Goal: Information Seeking & Learning: Learn about a topic

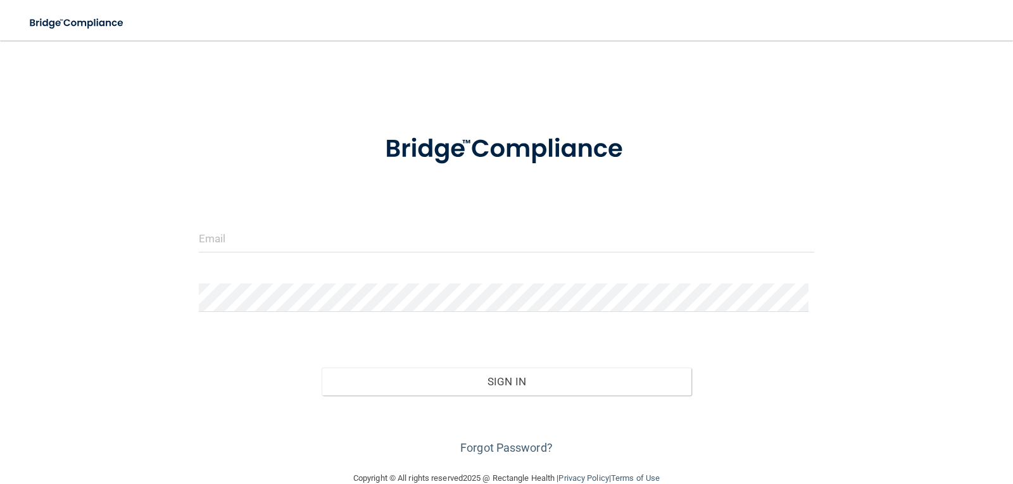
click at [233, 223] on form "Invalid email/password. You don't have permission to access that page. Sign In …" at bounding box center [507, 287] width 616 height 342
click at [233, 240] on input "email" at bounding box center [507, 238] width 616 height 28
type input "[EMAIL_ADDRESS][DOMAIN_NAME]"
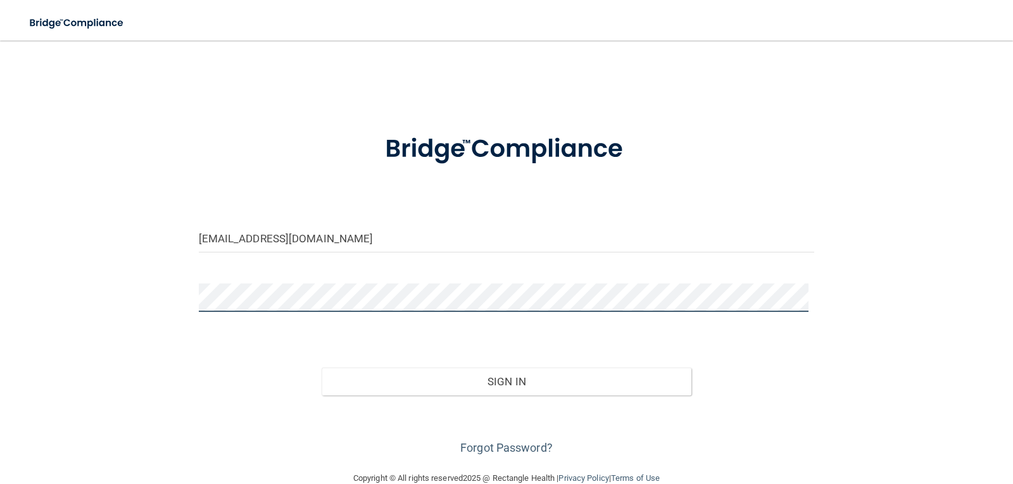
click at [321, 368] on button "Sign In" at bounding box center [506, 382] width 370 height 28
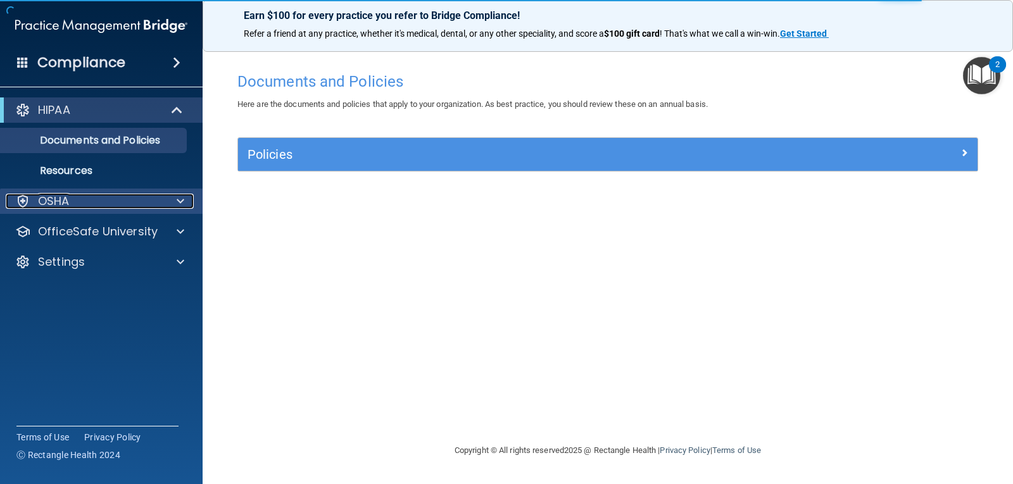
click at [142, 202] on div "OSHA" at bounding box center [84, 201] width 157 height 15
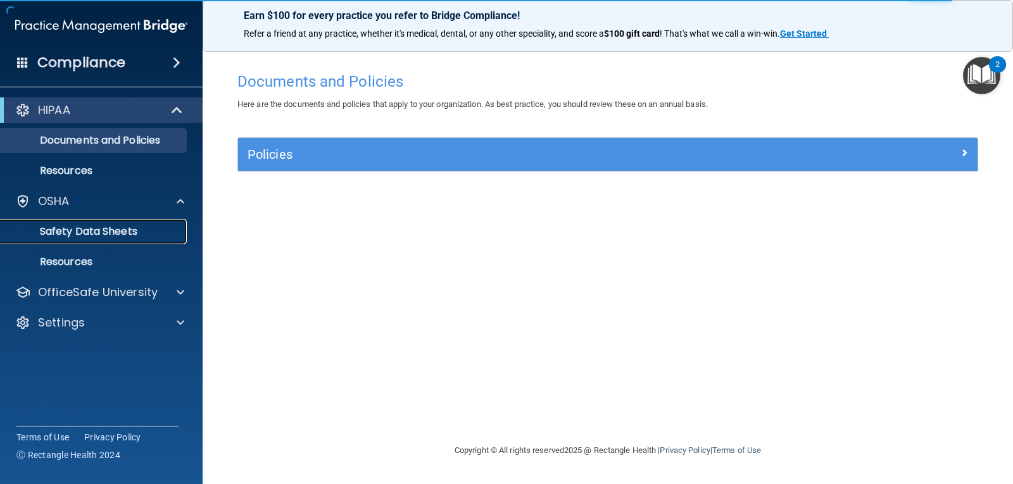
click at [142, 230] on p "Safety Data Sheets" at bounding box center [94, 231] width 173 height 13
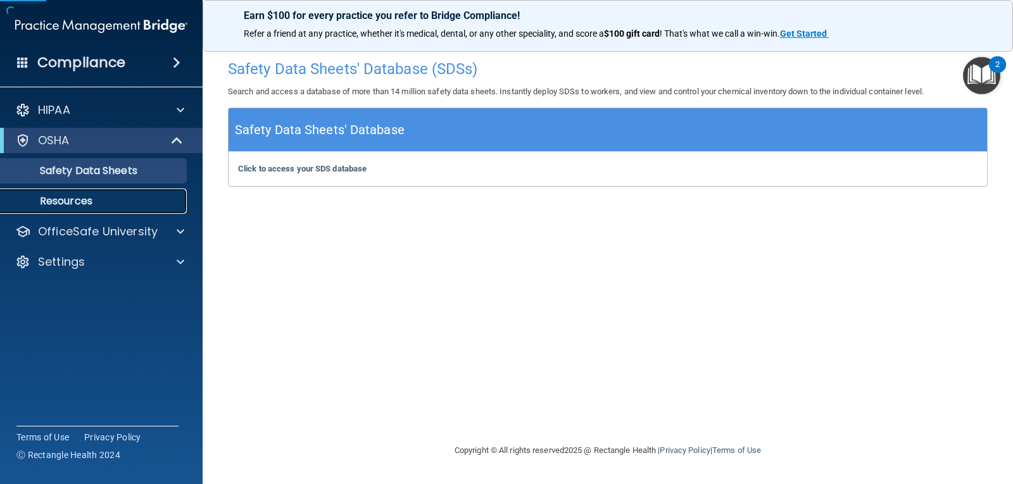
click at [68, 208] on link "Resources" at bounding box center [86, 201] width 199 height 25
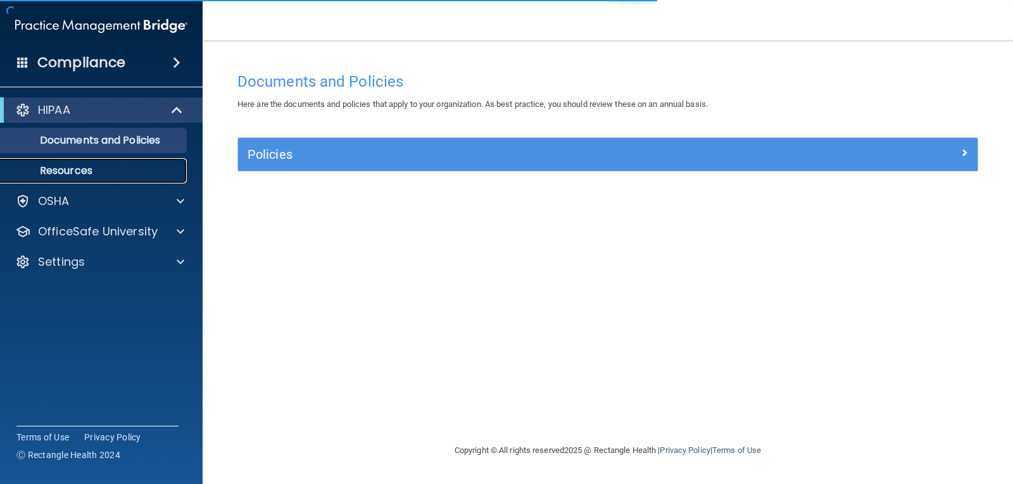
click at [92, 166] on p "Resources" at bounding box center [94, 171] width 173 height 13
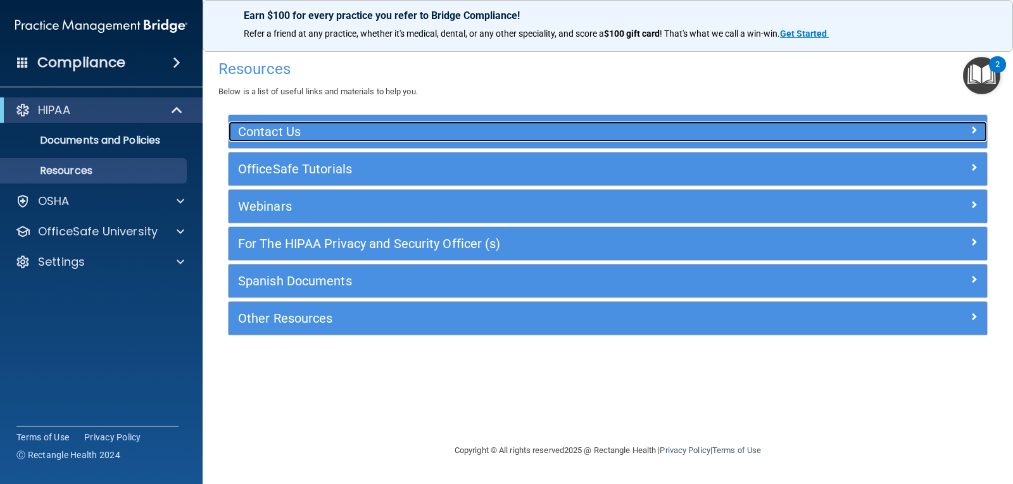
click at [649, 122] on div "Contact Us" at bounding box center [512, 132] width 569 height 20
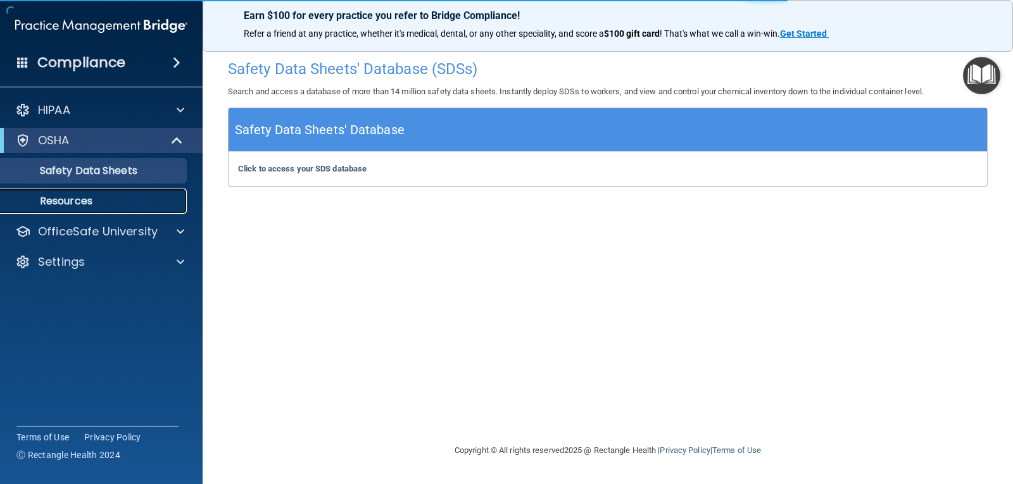
click at [100, 196] on p "Resources" at bounding box center [94, 201] width 173 height 13
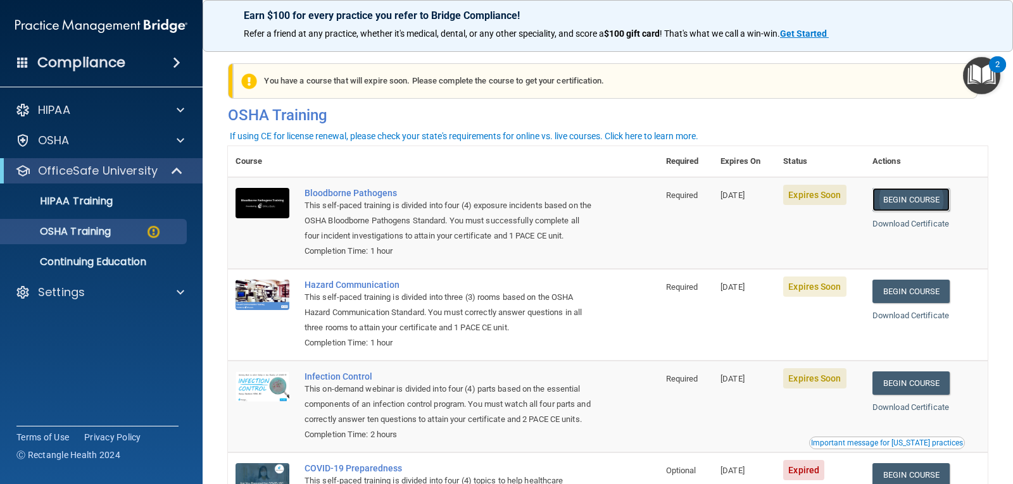
click at [918, 201] on link "Begin Course" at bounding box center [910, 199] width 77 height 23
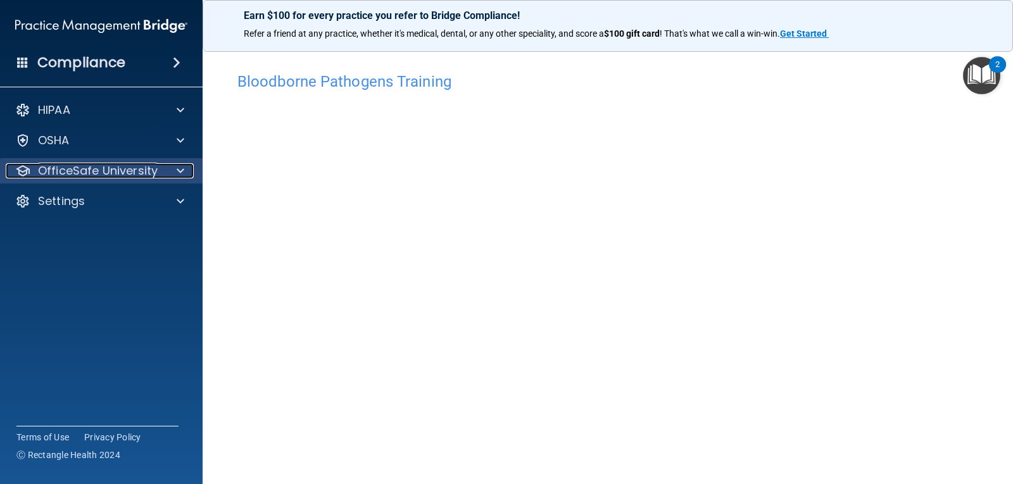
click at [153, 173] on p "OfficeSafe University" at bounding box center [98, 170] width 120 height 15
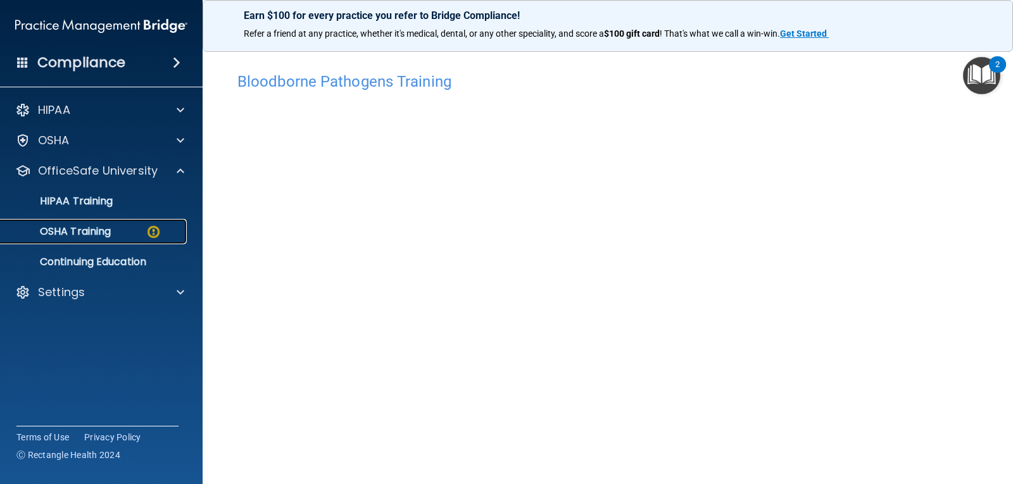
click at [116, 229] on div "OSHA Training" at bounding box center [94, 231] width 173 height 13
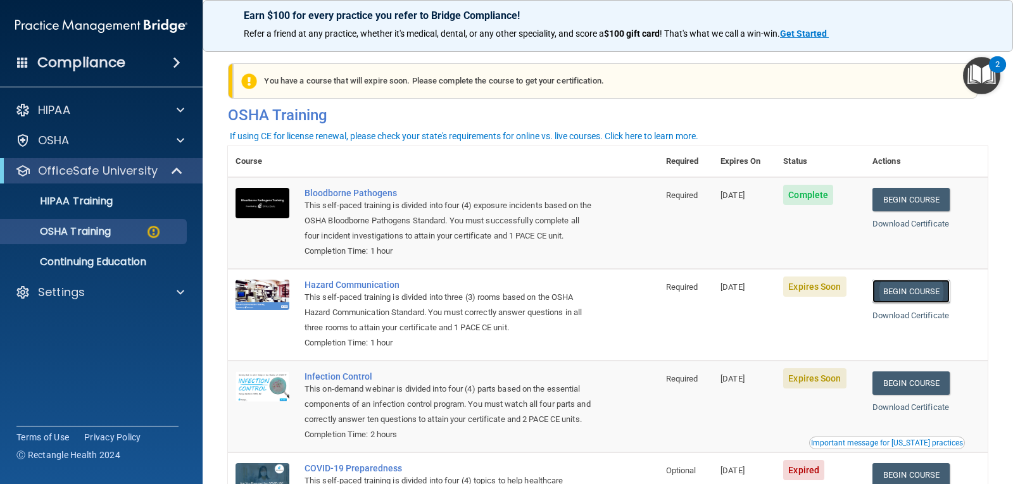
click at [906, 287] on link "Begin Course" at bounding box center [910, 291] width 77 height 23
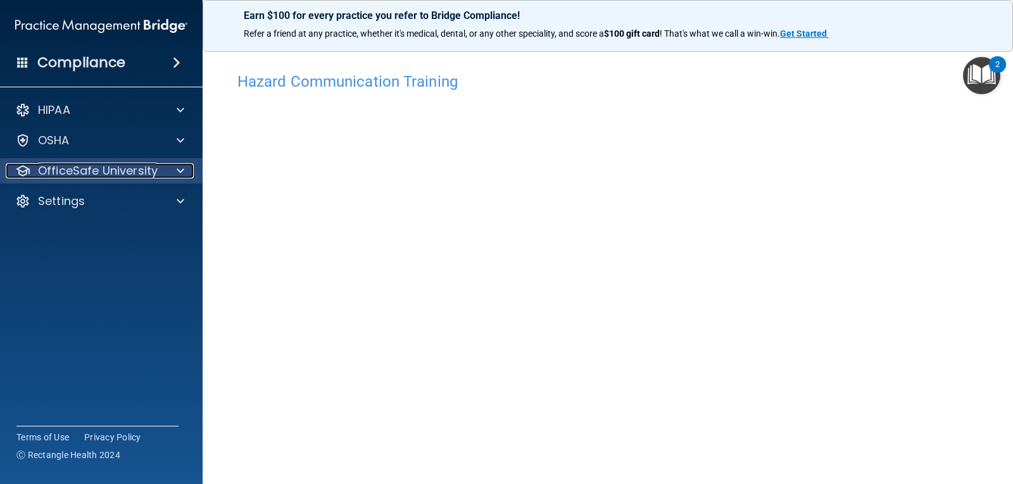
click at [88, 173] on p "OfficeSafe University" at bounding box center [98, 170] width 120 height 15
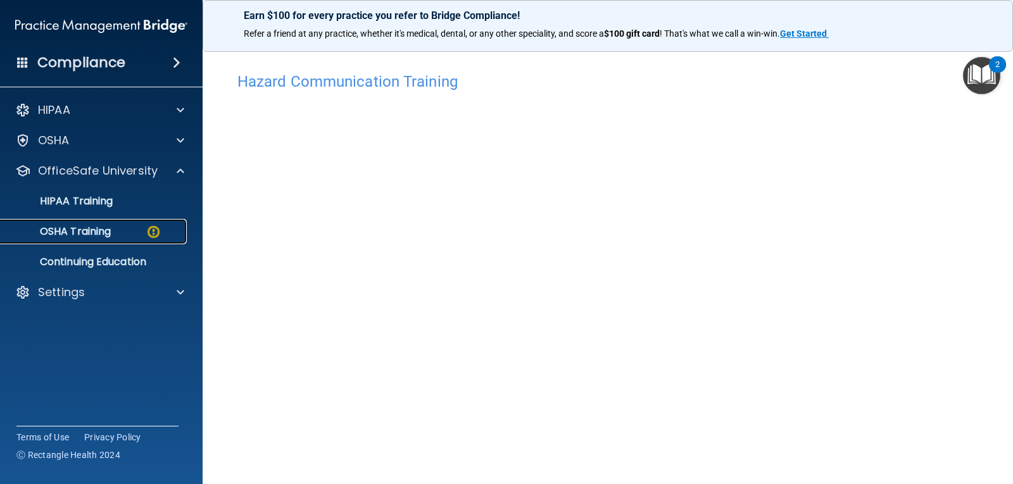
click at [89, 232] on p "OSHA Training" at bounding box center [59, 231] width 103 height 13
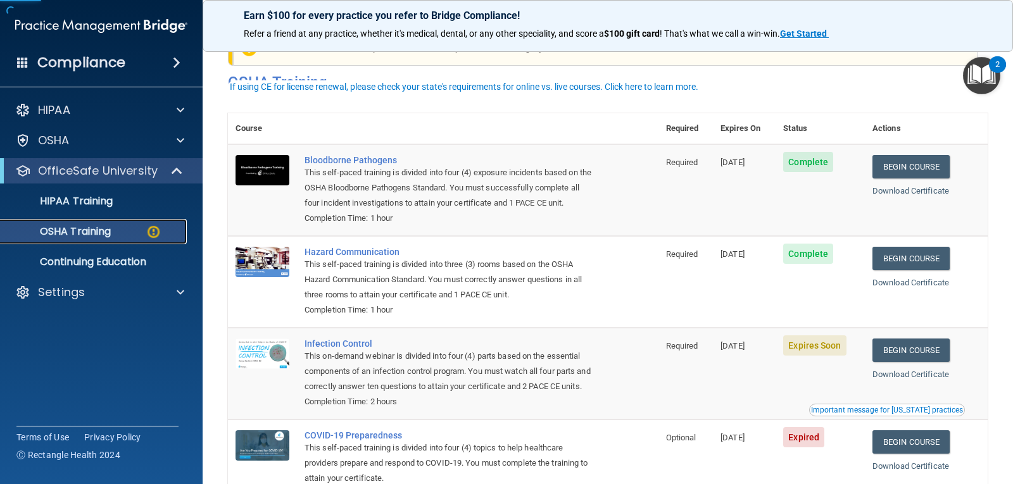
scroll to position [63, 0]
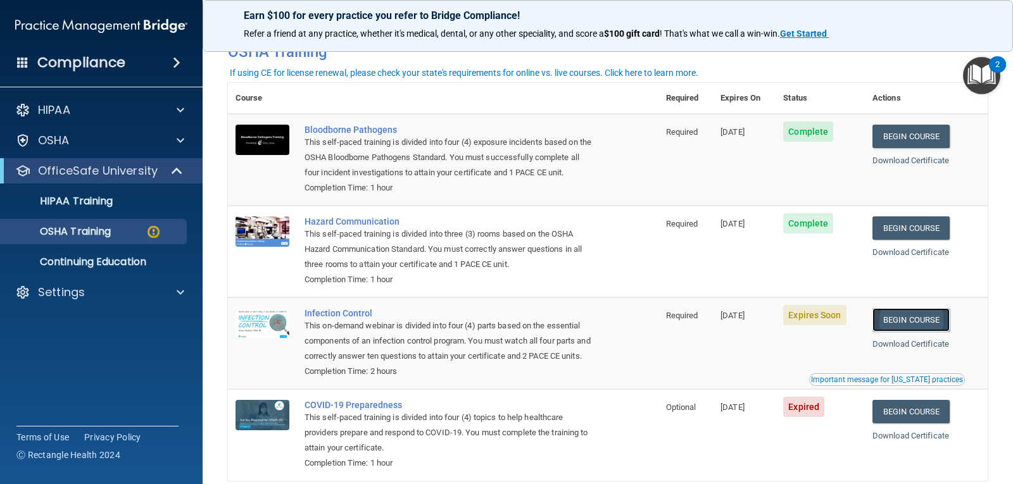
click at [933, 321] on link "Begin Course" at bounding box center [910, 319] width 77 height 23
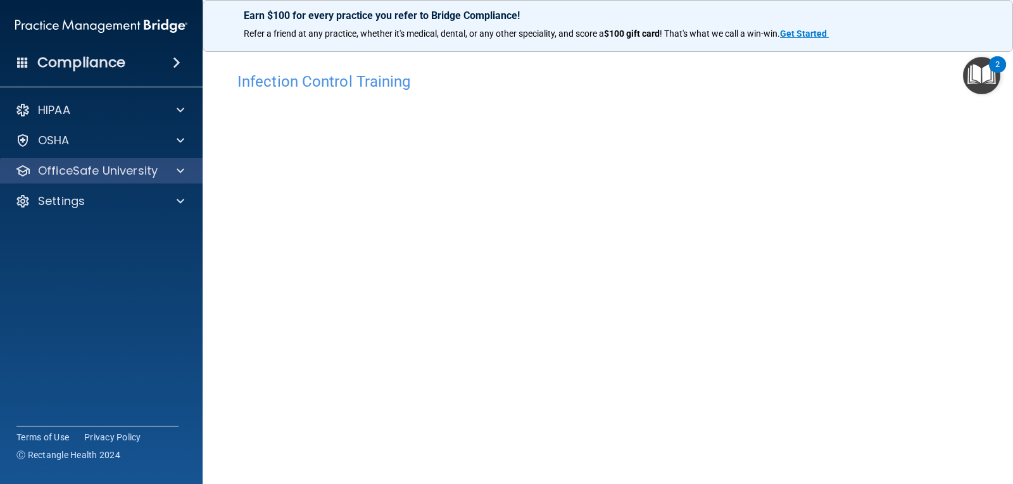
click at [91, 159] on div "OfficeSafe University" at bounding box center [101, 170] width 203 height 25
click at [181, 173] on span at bounding box center [181, 170] width 8 height 15
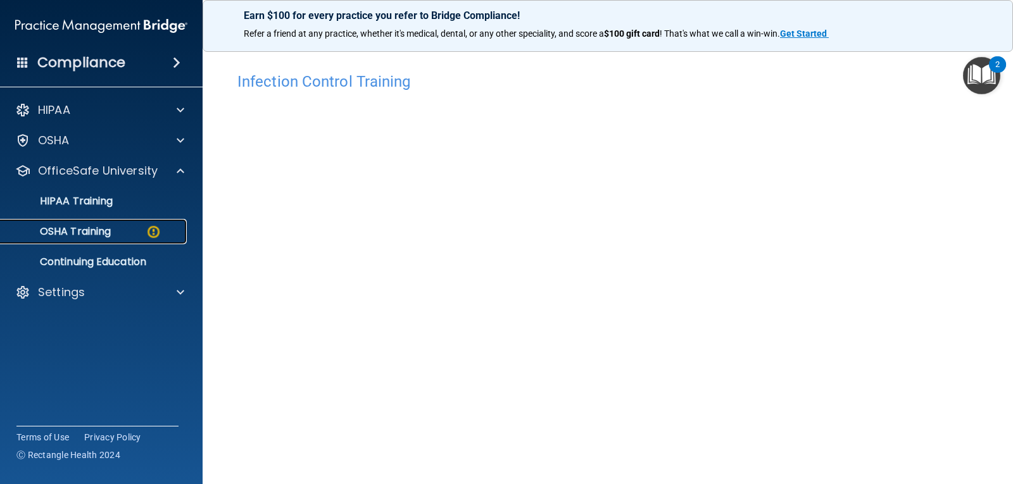
click at [77, 227] on p "OSHA Training" at bounding box center [59, 231] width 103 height 13
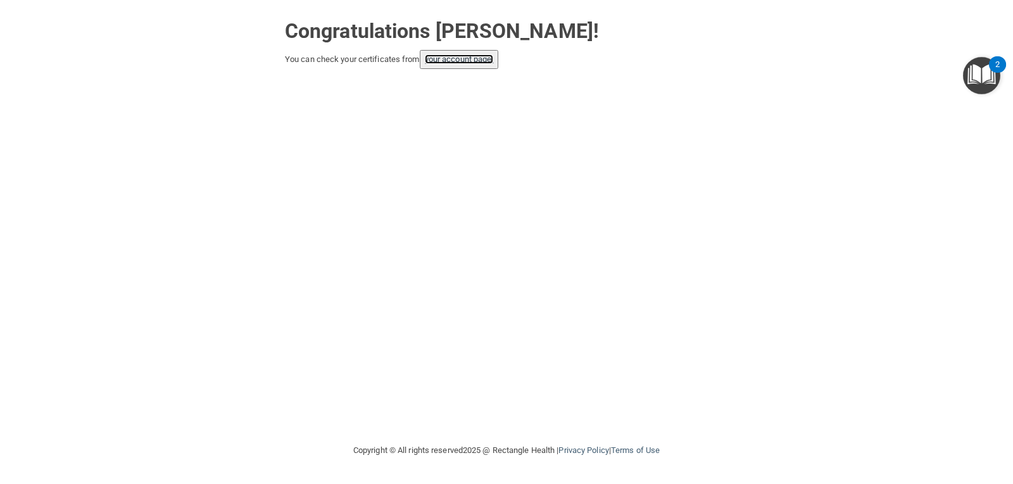
click at [490, 59] on link "your account page!" at bounding box center [459, 58] width 69 height 9
